Goal: Use online tool/utility: Utilize a website feature to perform a specific function

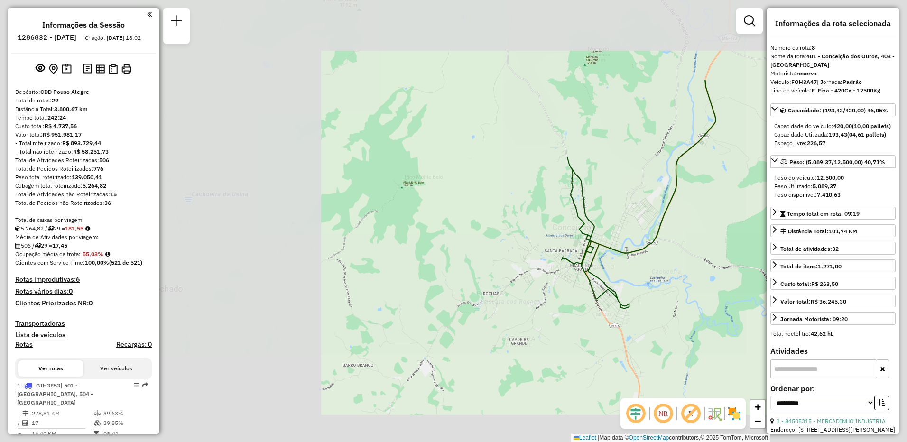
select select "**********"
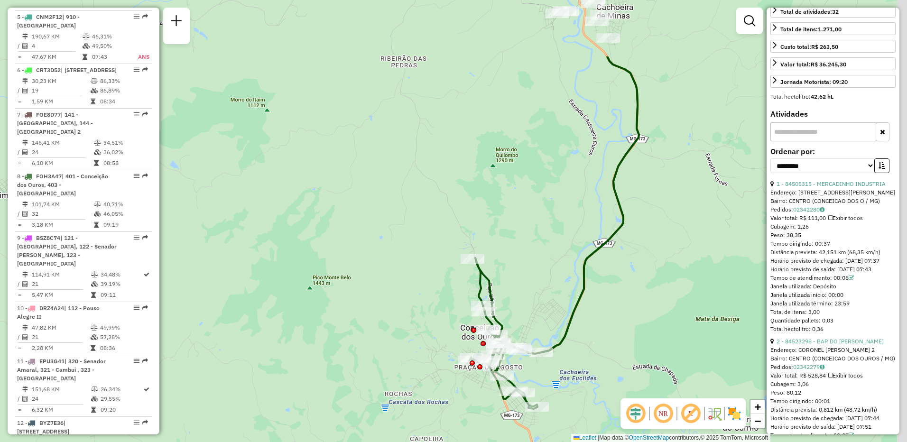
drag, startPoint x: 683, startPoint y: 168, endPoint x: 556, endPoint y: 260, distance: 156.2
click at [550, 293] on div "Janela de atendimento Grade de atendimento Capacidade Transportadoras Veículos …" at bounding box center [453, 221] width 907 height 442
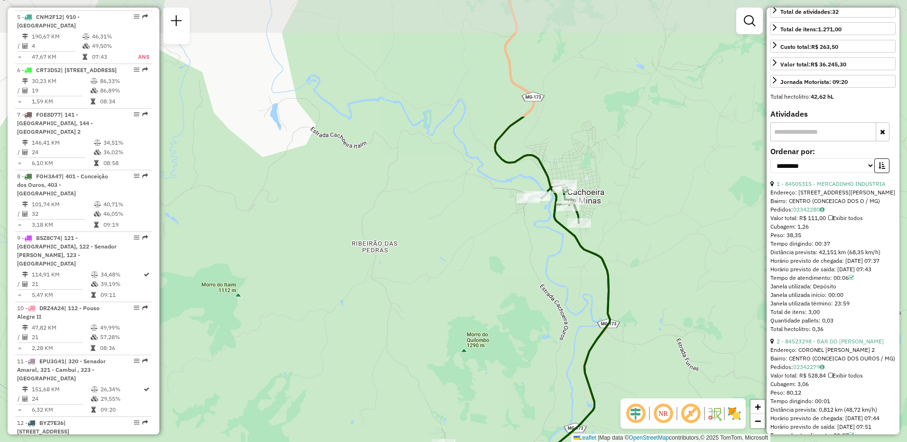
drag, startPoint x: 483, startPoint y: 203, endPoint x: 498, endPoint y: 283, distance: 82.0
click at [498, 296] on div "Janela de atendimento Grade de atendimento Capacidade Transportadoras Veículos …" at bounding box center [453, 221] width 907 height 442
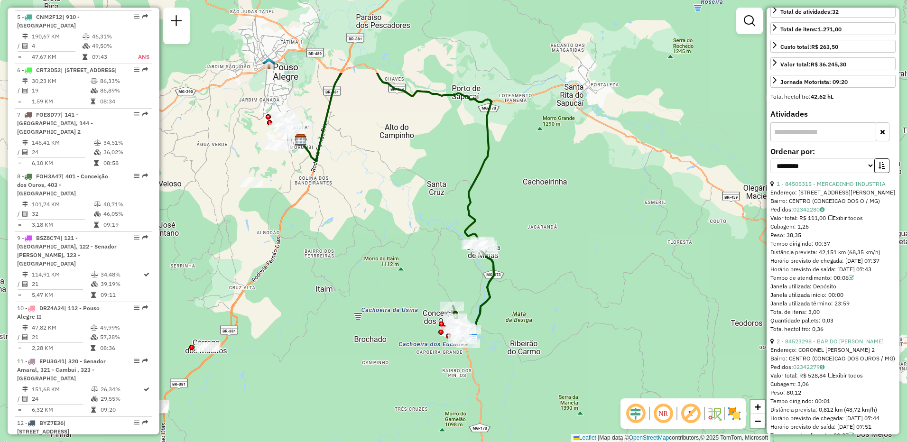
drag, startPoint x: 438, startPoint y: 71, endPoint x: 442, endPoint y: 188, distance: 117.2
click at [442, 188] on div "Janela de atendimento Grade de atendimento Capacidade Transportadoras Veículos …" at bounding box center [453, 221] width 907 height 442
click at [458, 95] on icon at bounding box center [397, 197] width 194 height 266
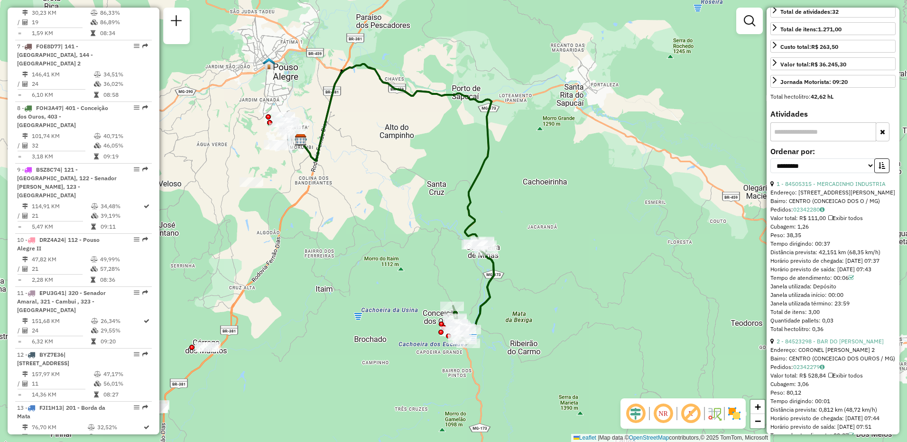
scroll to position [761, 0]
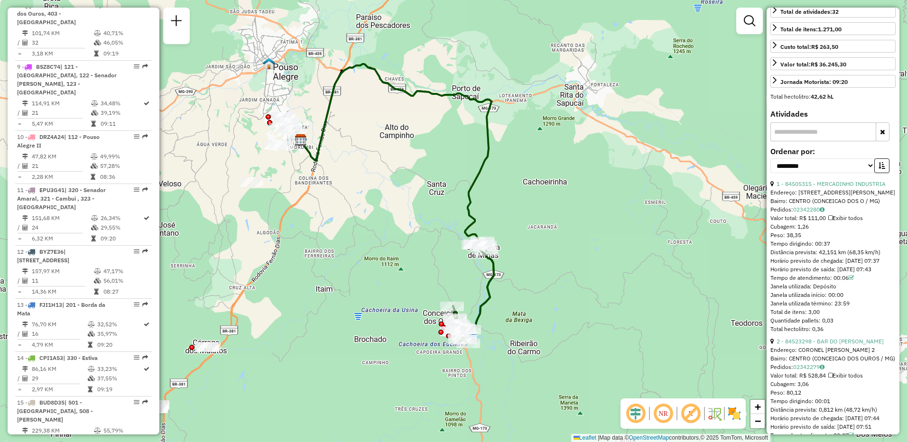
click at [451, 92] on icon at bounding box center [397, 197] width 194 height 266
click at [490, 99] on icon at bounding box center [397, 197] width 194 height 266
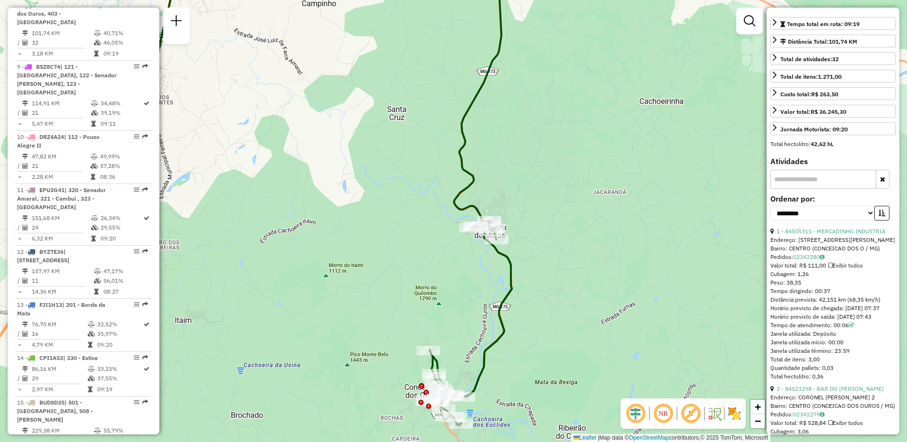
drag, startPoint x: 514, startPoint y: 217, endPoint x: 535, endPoint y: 167, distance: 54.4
click at [535, 167] on div "Janela de atendimento Grade de atendimento Capacidade Transportadoras Veículos …" at bounding box center [453, 221] width 907 height 442
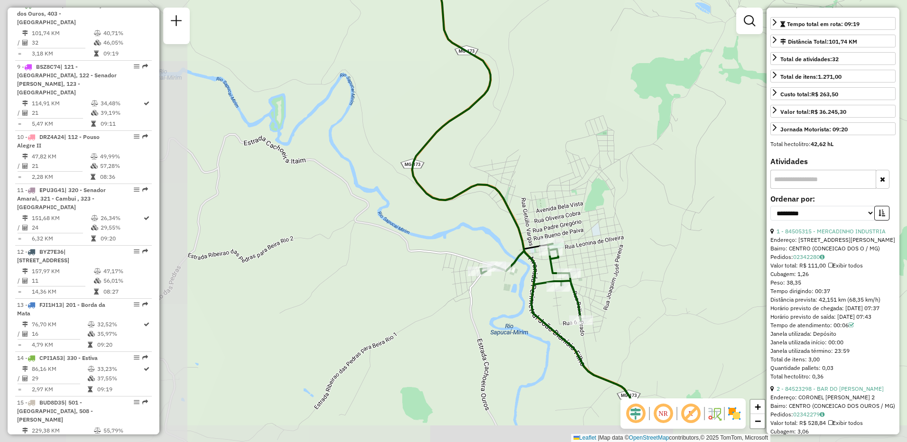
drag, startPoint x: 492, startPoint y: 216, endPoint x: 707, endPoint y: 163, distance: 221.7
click at [707, 163] on div "Janela de atendimento Grade de atendimento Capacidade Transportadoras Veículos …" at bounding box center [453, 221] width 907 height 442
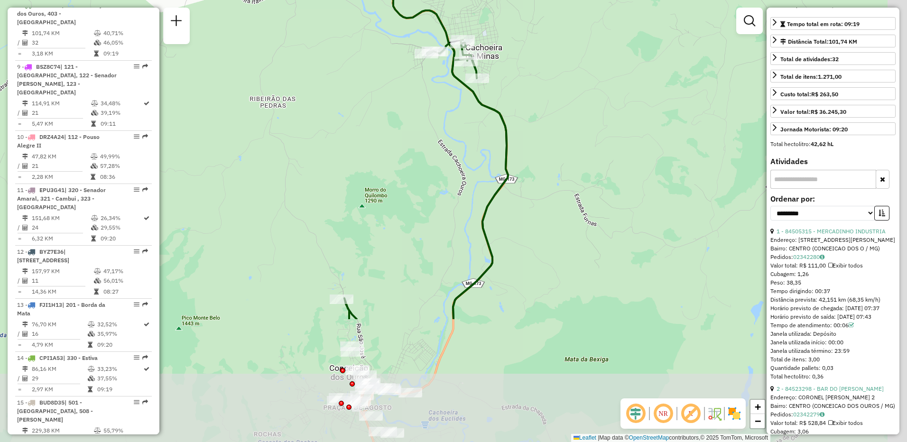
drag, startPoint x: 666, startPoint y: 229, endPoint x: 547, endPoint y: 62, distance: 204.7
click at [547, 62] on div "Janela de atendimento Grade de atendimento Capacidade Transportadoras Veículos …" at bounding box center [453, 221] width 907 height 442
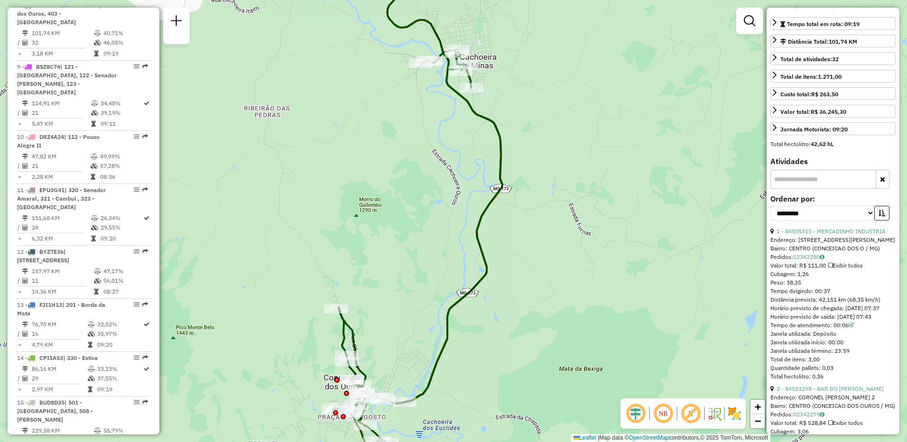
drag, startPoint x: 569, startPoint y: 207, endPoint x: 569, endPoint y: 295, distance: 87.3
click at [570, 298] on div "Janela de atendimento Grade de atendimento Capacidade Transportadoras Veículos …" at bounding box center [453, 221] width 907 height 442
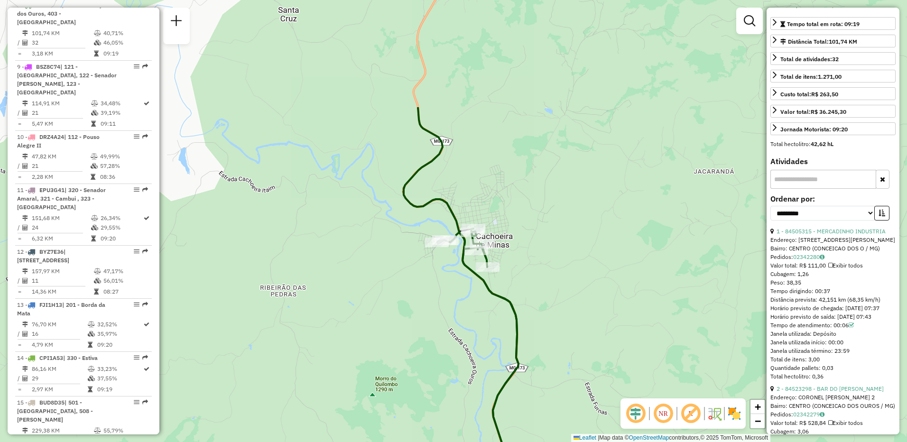
drag, startPoint x: 574, startPoint y: 97, endPoint x: 591, endPoint y: 249, distance: 152.2
click at [591, 249] on div "Janela de atendimento Grade de atendimento Capacidade Transportadoras Veículos …" at bounding box center [453, 221] width 907 height 442
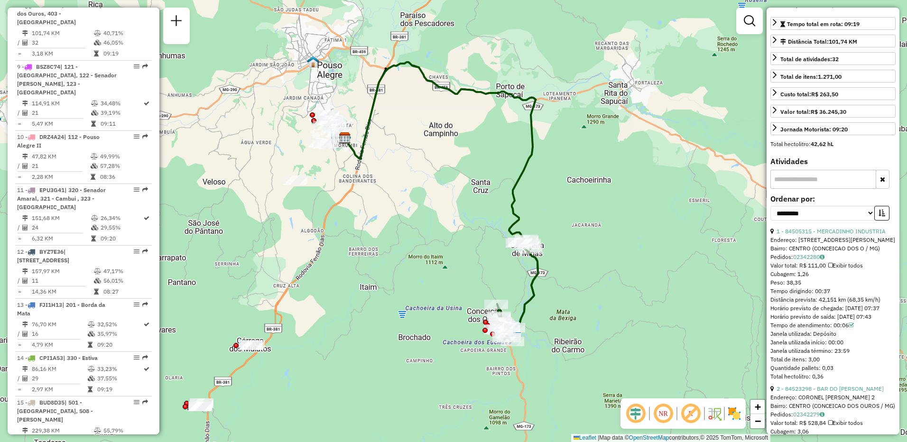
drag, startPoint x: 603, startPoint y: 196, endPoint x: 564, endPoint y: 194, distance: 39.4
click at [564, 194] on div "Janela de atendimento Grade de atendimento Capacidade Transportadoras Veículos …" at bounding box center [453, 221] width 907 height 442
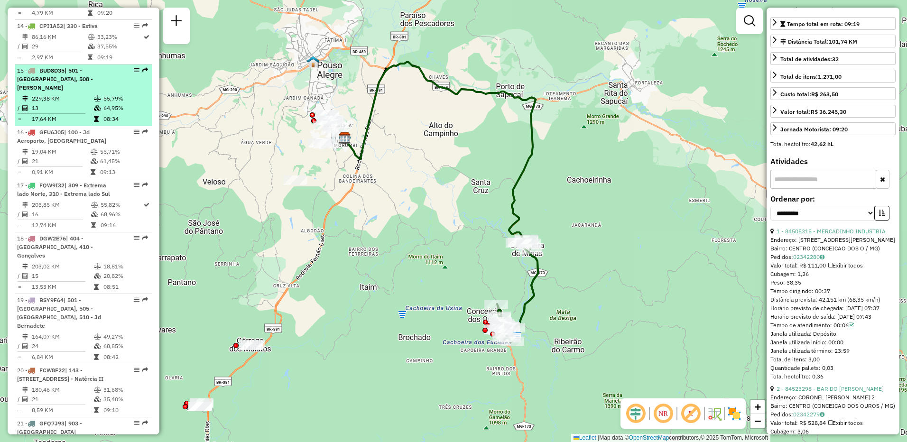
scroll to position [1140, 0]
